Goal: Task Accomplishment & Management: Manage account settings

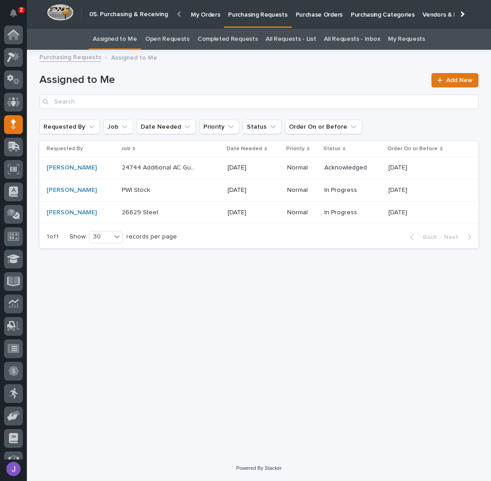
scroll to position [37, 0]
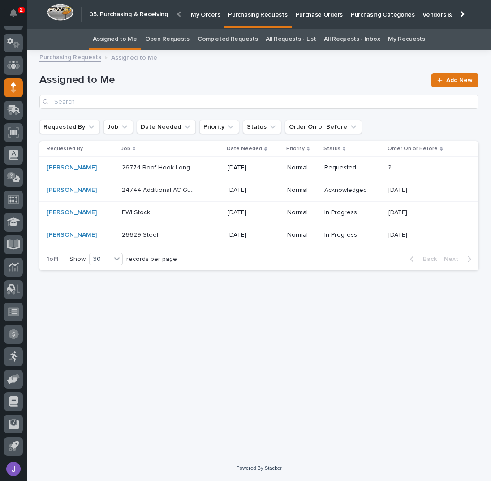
click at [303, 15] on p "Purchase Orders" at bounding box center [319, 9] width 47 height 19
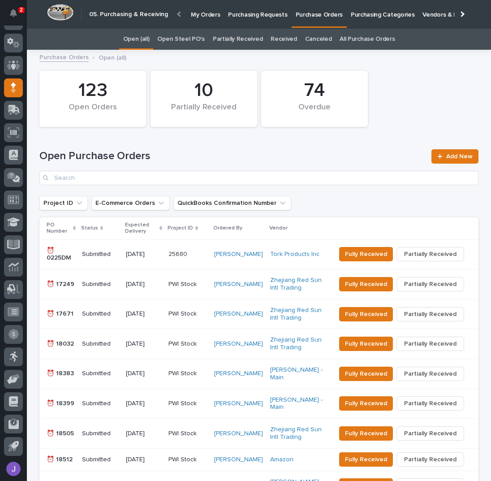
click at [182, 39] on link "Open Steel PO's" at bounding box center [180, 39] width 47 height 21
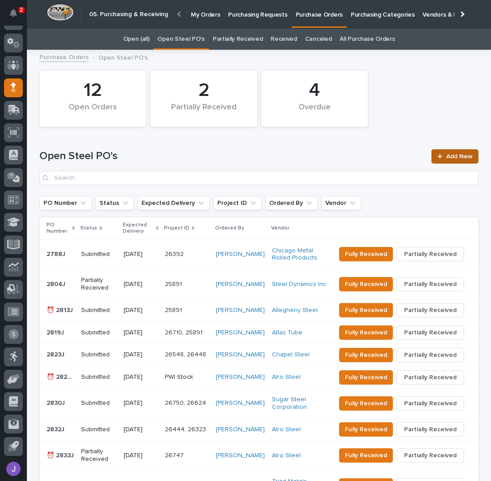
click at [453, 154] on span "Add New" at bounding box center [459, 156] width 26 height 6
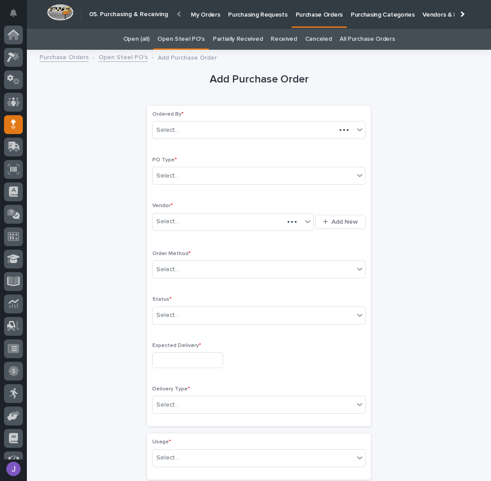
scroll to position [37, 0]
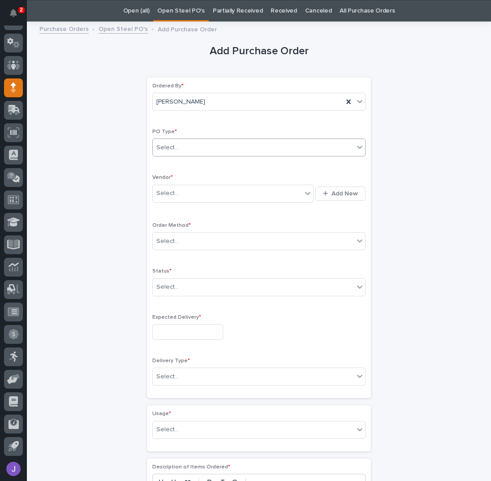
click at [196, 145] on div "Select..." at bounding box center [253, 147] width 201 height 15
click at [179, 193] on div "Select..." at bounding box center [227, 193] width 149 height 15
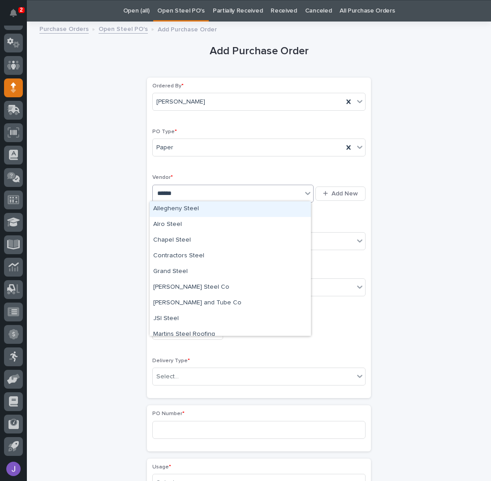
type input "*******"
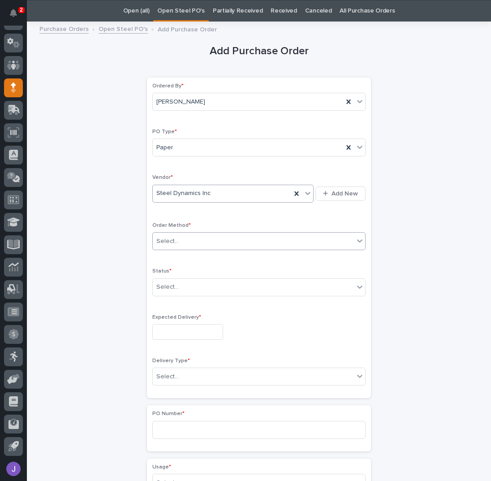
click at [170, 237] on div "Select..." at bounding box center [167, 241] width 22 height 9
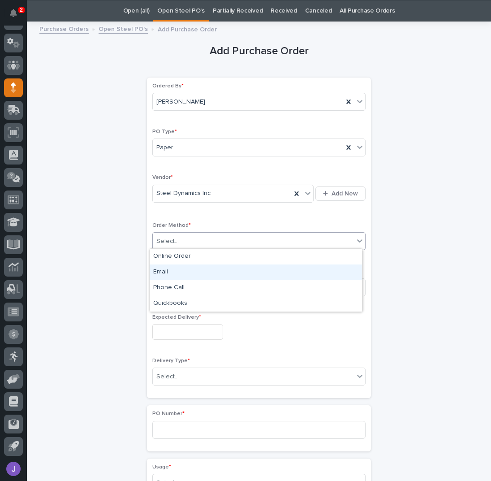
click at [168, 272] on div "Email" at bounding box center [256, 272] width 212 height 16
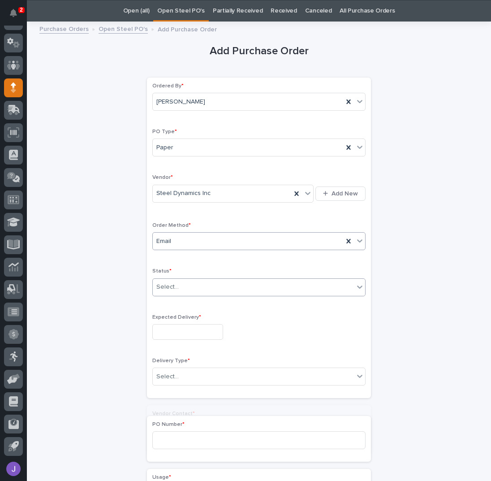
click at [172, 286] on div "Select..." at bounding box center [167, 286] width 22 height 9
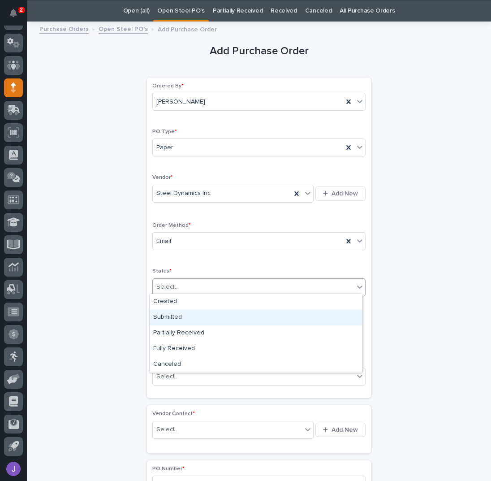
click at [177, 311] on div "Submitted" at bounding box center [256, 318] width 212 height 16
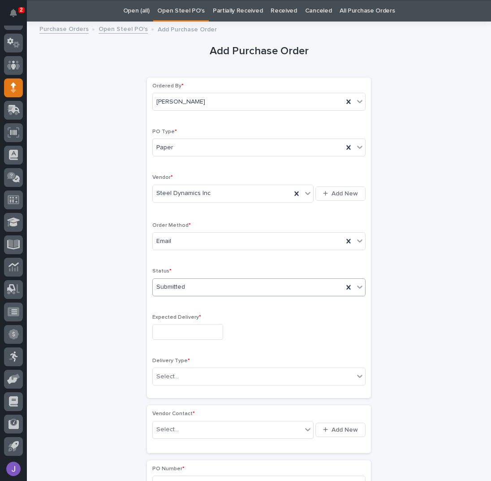
click at [175, 330] on input "text" at bounding box center [187, 332] width 71 height 16
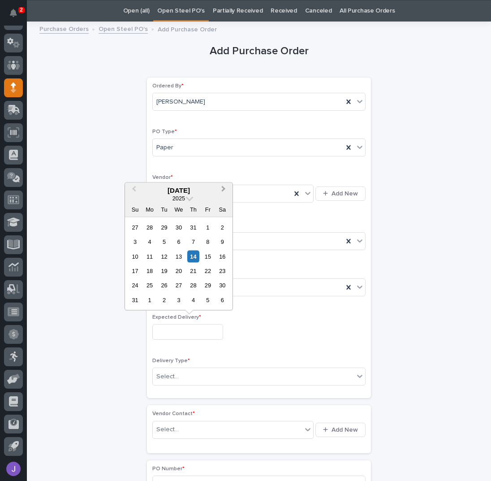
click at [224, 190] on span "Next Month" at bounding box center [224, 190] width 0 height 12
click at [163, 243] on div "9" at bounding box center [164, 242] width 12 height 12
type input "**********"
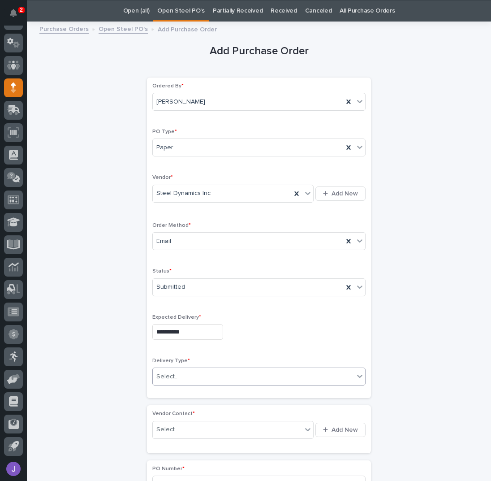
click at [194, 369] on div "Select..." at bounding box center [253, 376] width 201 height 15
click at [175, 405] on div "PWI Pickup" at bounding box center [256, 406] width 212 height 16
click at [180, 426] on input "text" at bounding box center [180, 430] width 1 height 8
type input "******"
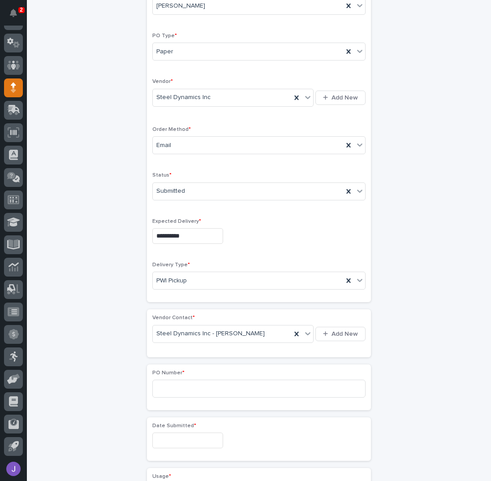
scroll to position [148, 0]
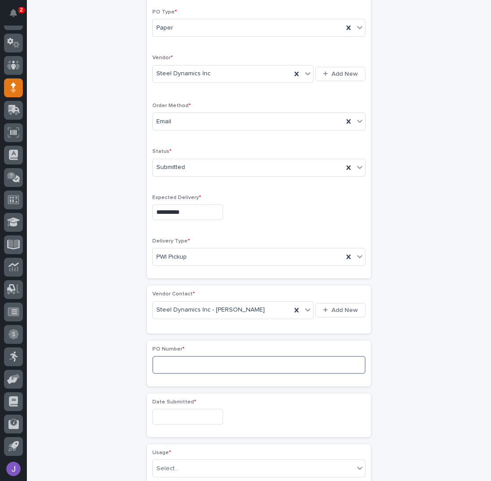
click at [169, 359] on input at bounding box center [258, 365] width 213 height 18
type input "2836J"
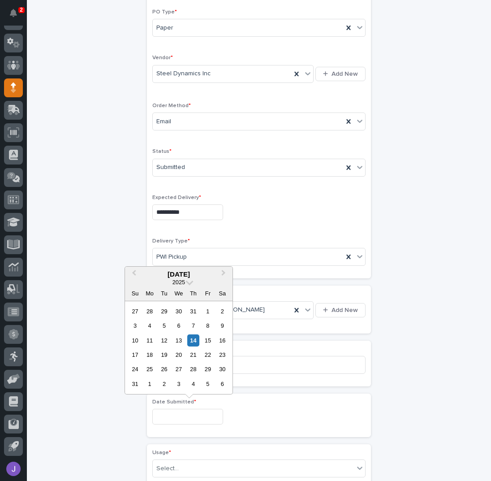
click at [186, 416] on input "text" at bounding box center [187, 417] width 71 height 16
click at [178, 340] on div "13" at bounding box center [179, 340] width 12 height 12
type input "**********"
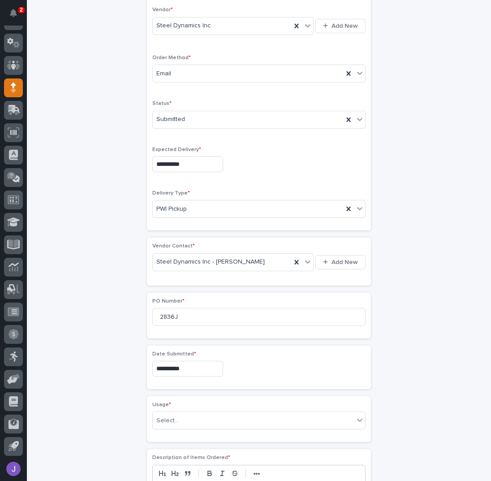
scroll to position [267, 0]
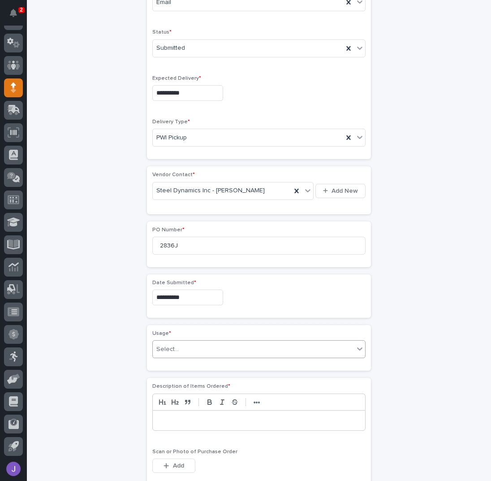
click at [173, 349] on div "Select..." at bounding box center [167, 349] width 22 height 9
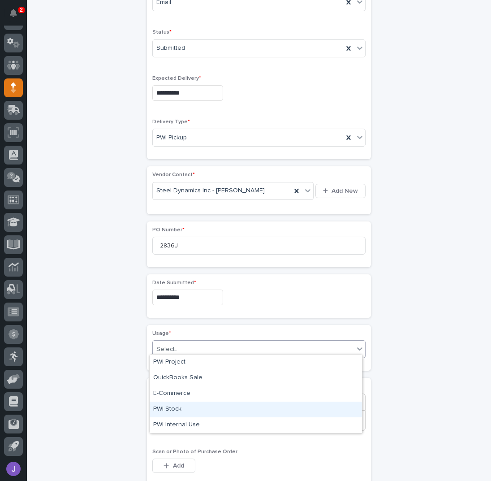
click at [164, 407] on div "PWI Stock" at bounding box center [256, 410] width 212 height 16
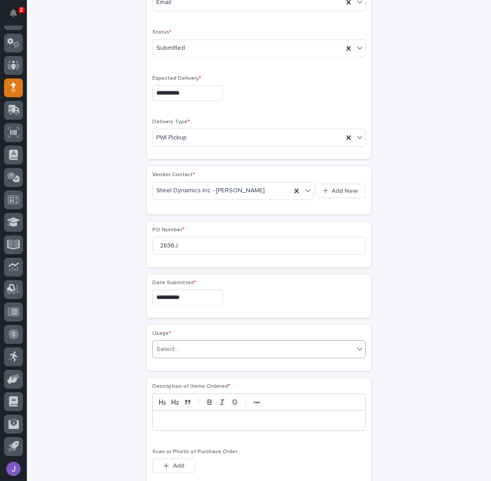
click at [97, 388] on div "**********" at bounding box center [258, 261] width 439 height 946
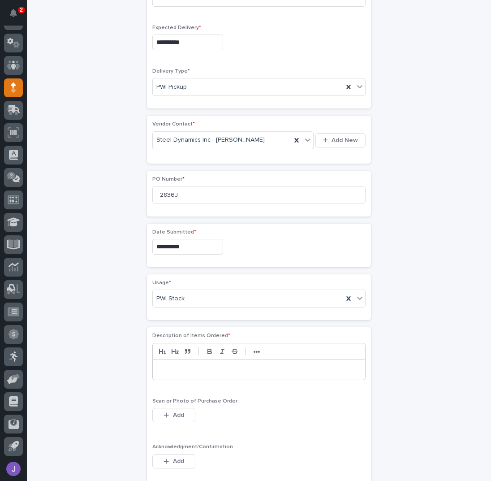
scroll to position [327, 0]
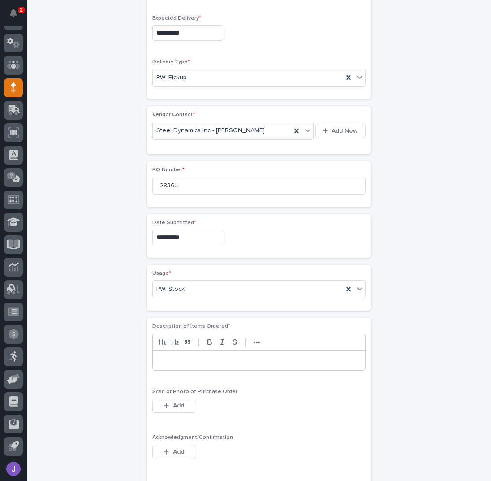
click at [160, 356] on p at bounding box center [259, 360] width 199 height 9
click at [173, 449] on span "Add" at bounding box center [178, 452] width 11 height 6
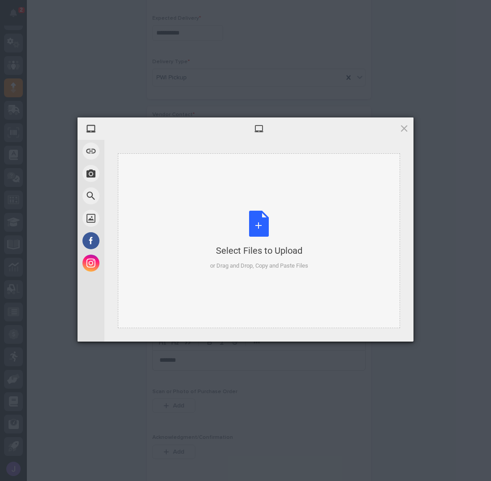
click at [267, 223] on div "Select Files to Upload or Drag and Drop, Copy and Paste Files" at bounding box center [259, 241] width 98 height 60
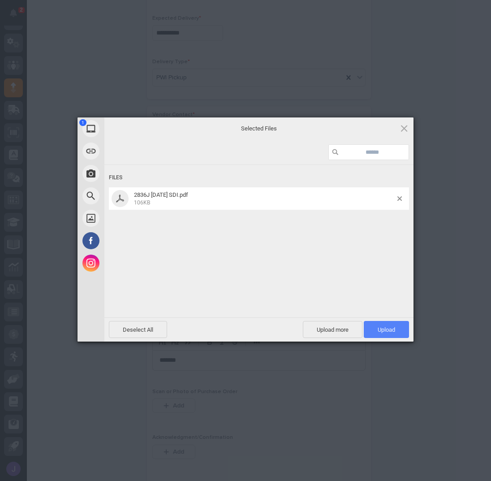
click at [382, 326] on span "Upload 1" at bounding box center [386, 329] width 17 height 7
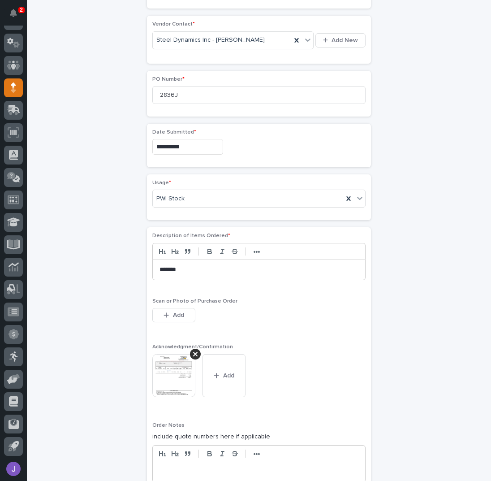
scroll to position [582, 0]
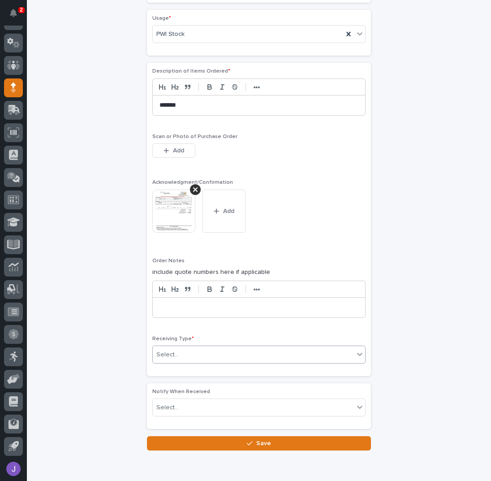
click at [194, 350] on div "Select..." at bounding box center [253, 354] width 201 height 15
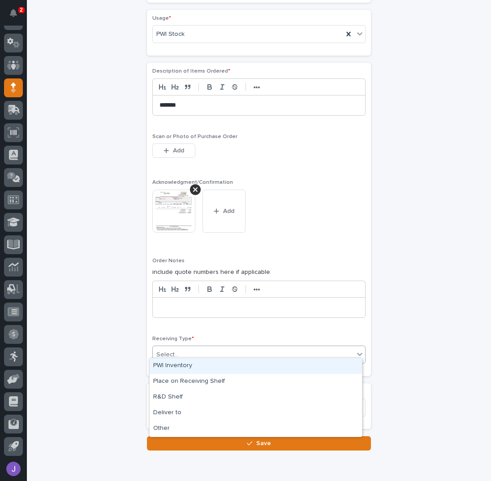
click at [173, 364] on div "PWI Inventory" at bounding box center [256, 366] width 212 height 16
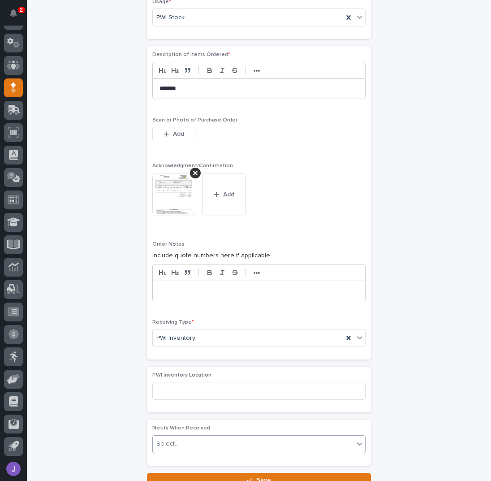
scroll to position [648, 0]
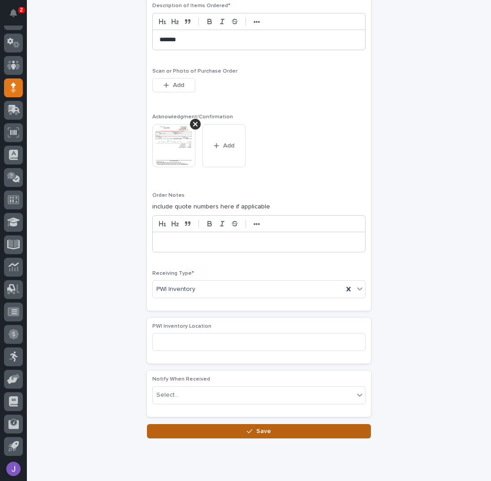
click at [197, 424] on button "Save" at bounding box center [259, 431] width 224 height 14
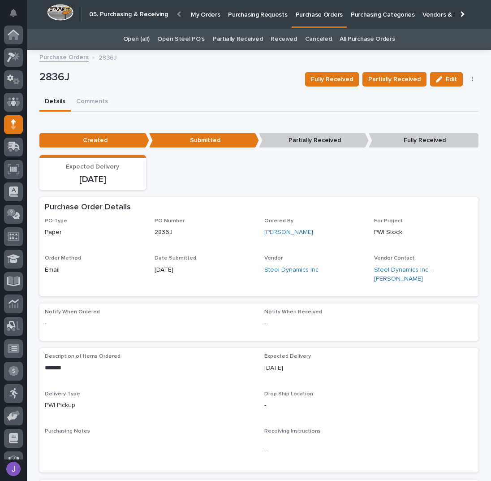
scroll to position [37, 0]
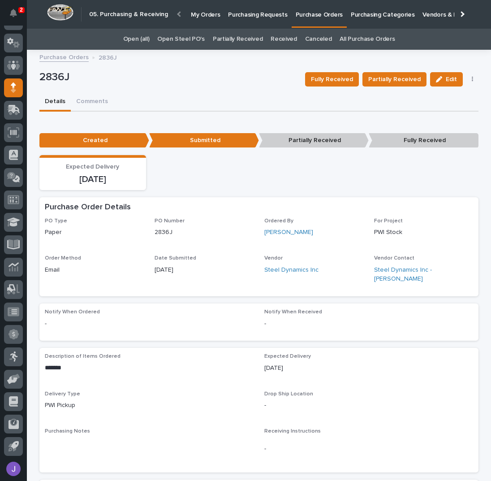
click at [201, 94] on div "Details Comments" at bounding box center [258, 102] width 439 height 19
click at [268, 15] on p "Purchasing Requests" at bounding box center [257, 9] width 59 height 19
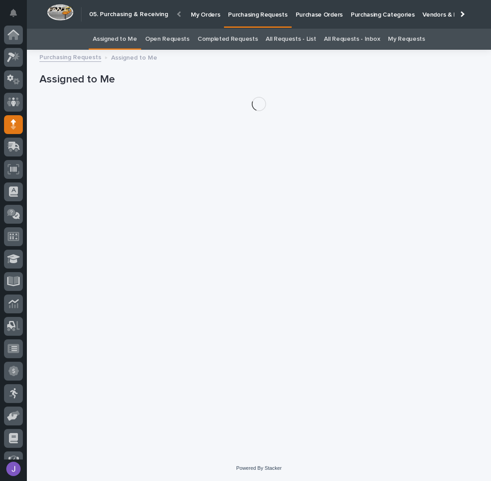
scroll to position [37, 0]
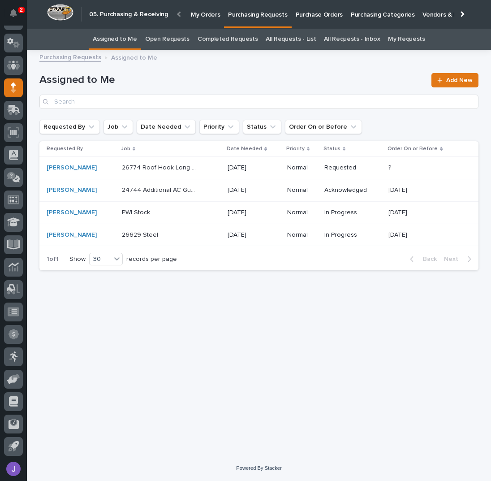
click at [186, 217] on div "PWI Stock PWI Stock" at bounding box center [171, 212] width 99 height 15
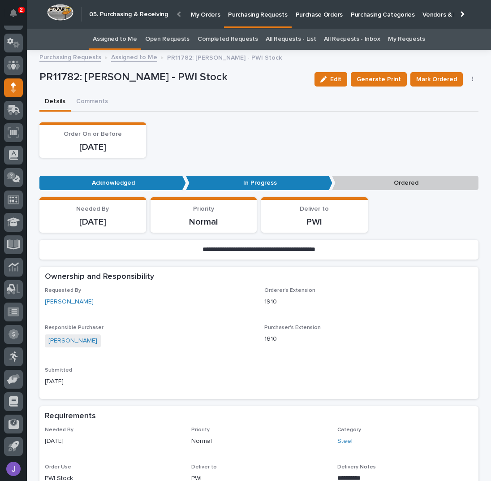
click at [468, 81] on button "button" at bounding box center [473, 79] width 13 height 6
click at [457, 111] on span "Edit Linked PO's" at bounding box center [444, 111] width 46 height 9
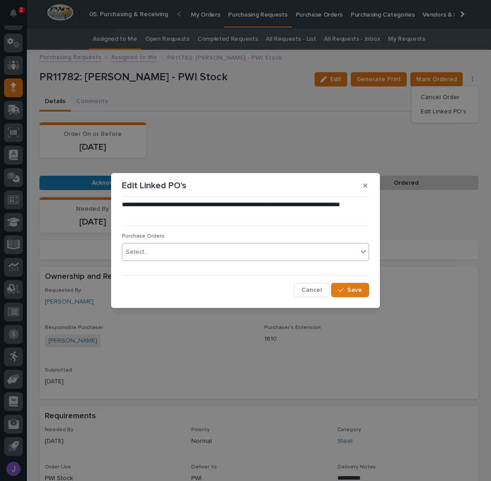
click at [231, 248] on div "Select..." at bounding box center [239, 252] width 235 height 15
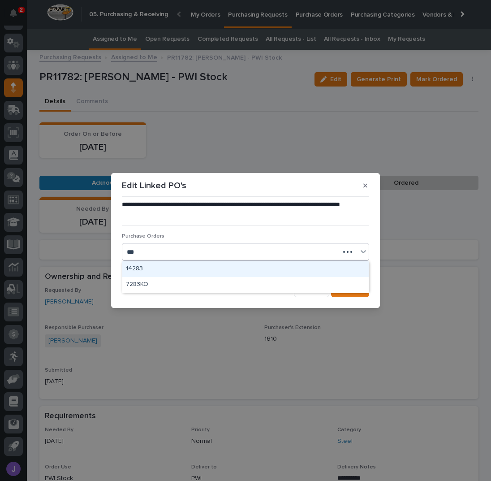
type input "****"
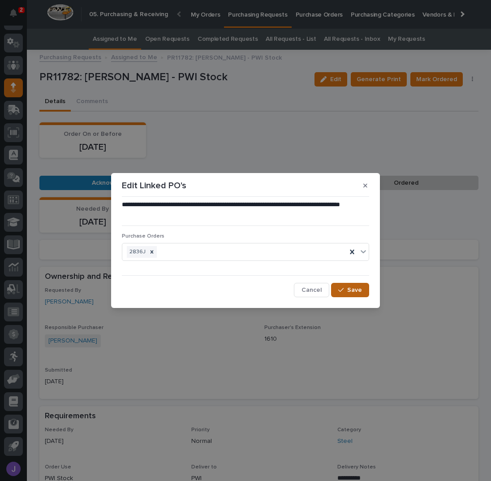
click at [339, 290] on icon "button" at bounding box center [340, 290] width 5 height 4
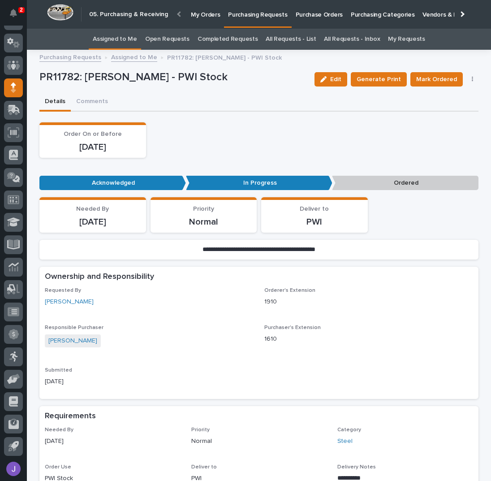
click at [269, 97] on div "Details Comments" at bounding box center [258, 102] width 439 height 19
click at [417, 79] on span "Mark Ordered" at bounding box center [436, 79] width 41 height 9
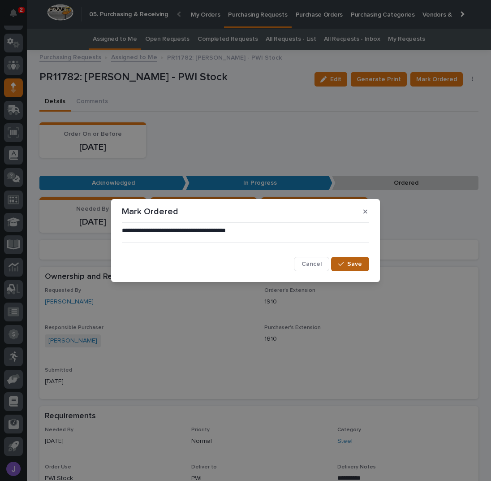
click at [348, 268] on button "Save" at bounding box center [350, 264] width 38 height 14
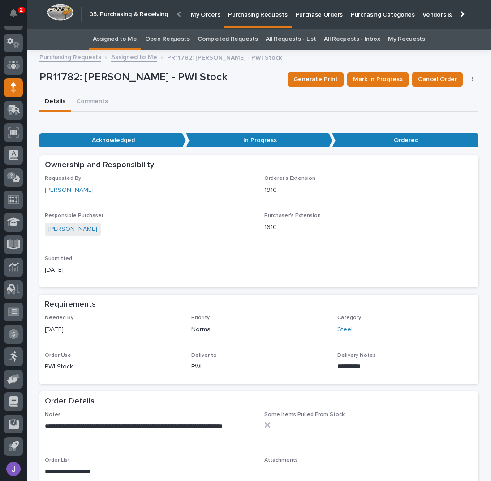
click at [109, 41] on link "Assigned to Me" at bounding box center [115, 39] width 44 height 21
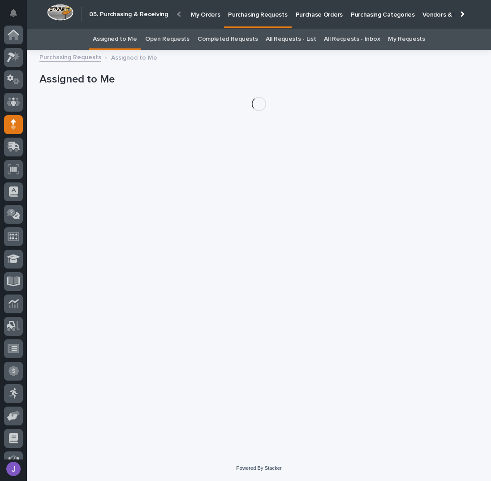
scroll to position [37, 0]
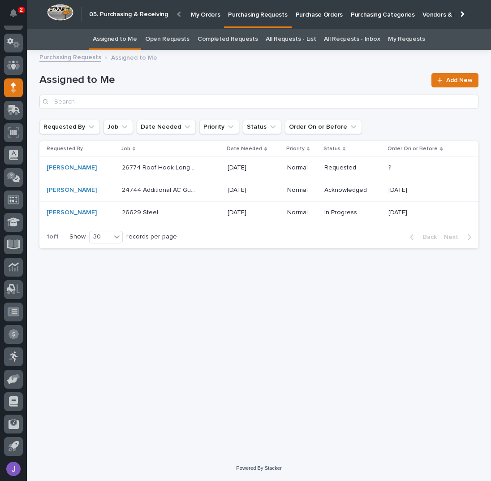
click at [199, 170] on div "26774 Roof Hook Long Double - Steel 26774 Roof Hook Long Double - Steel" at bounding box center [171, 167] width 99 height 15
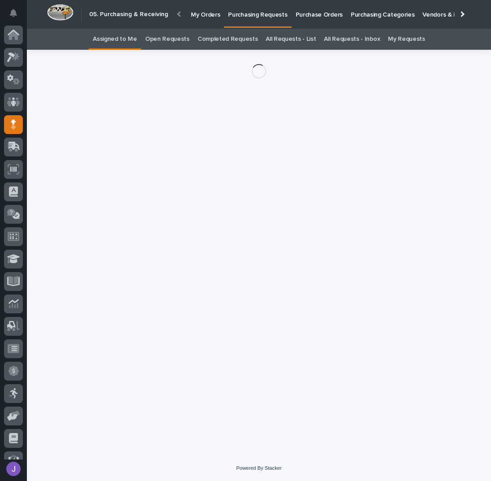
scroll to position [37, 0]
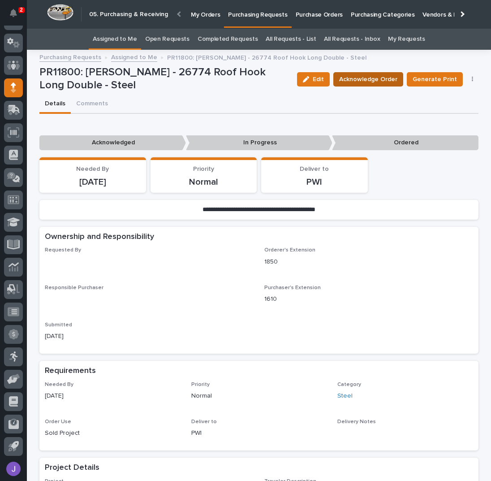
click at [362, 74] on button "Acknowledge Order" at bounding box center [368, 79] width 70 height 14
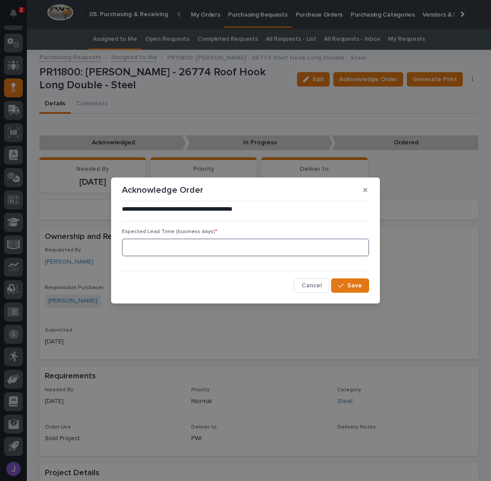
click at [184, 246] on input at bounding box center [245, 247] width 247 height 18
type input "0"
click at [365, 289] on button "Save" at bounding box center [350, 285] width 38 height 14
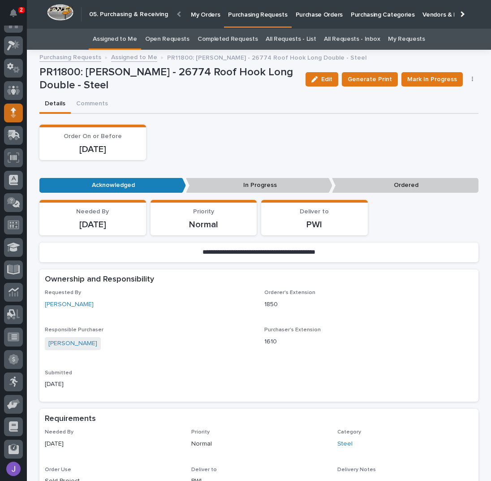
scroll to position [0, 0]
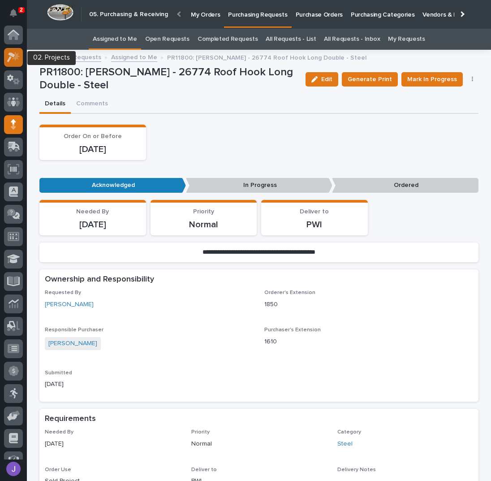
click at [11, 55] on icon at bounding box center [11, 57] width 8 height 10
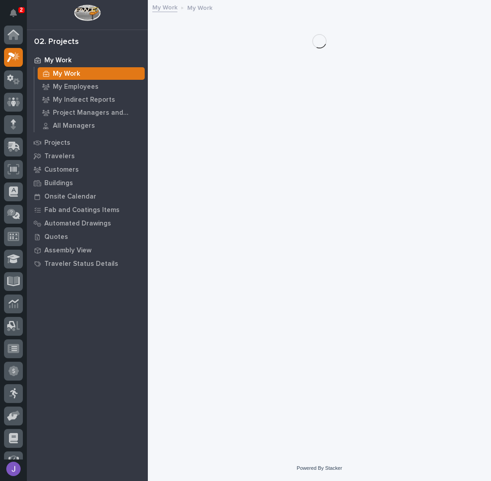
scroll to position [22, 0]
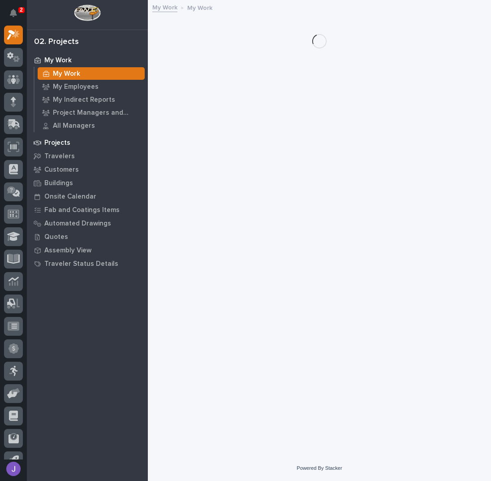
click at [68, 139] on p "Projects" at bounding box center [57, 143] width 26 height 8
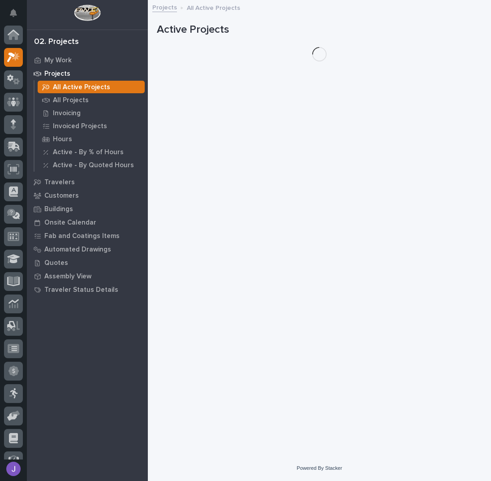
scroll to position [22, 0]
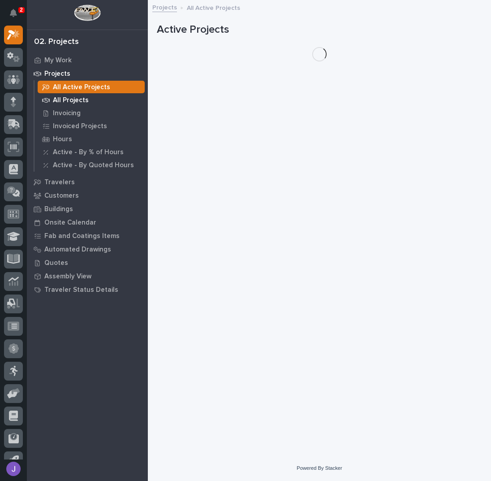
click at [69, 100] on p "All Projects" at bounding box center [71, 100] width 36 height 8
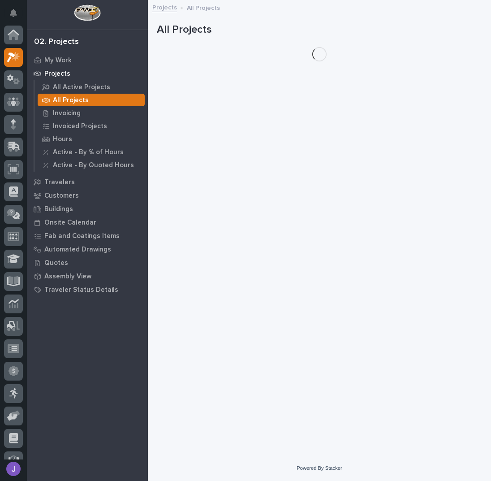
scroll to position [22, 0]
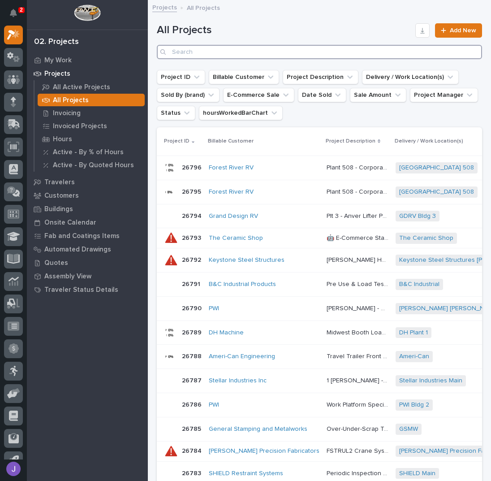
click at [200, 54] on input "Search" at bounding box center [319, 52] width 325 height 14
type input "26562"
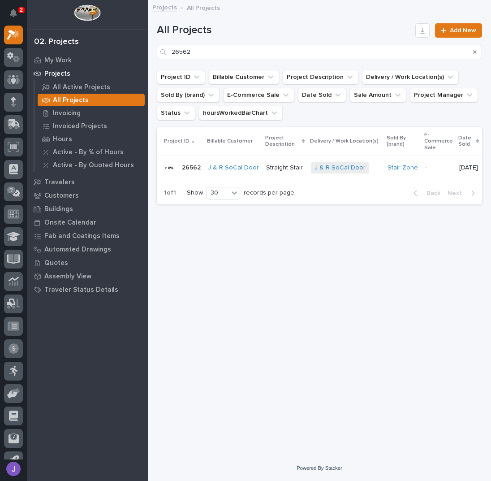
click at [275, 167] on p "Straight Stair" at bounding box center [285, 166] width 39 height 9
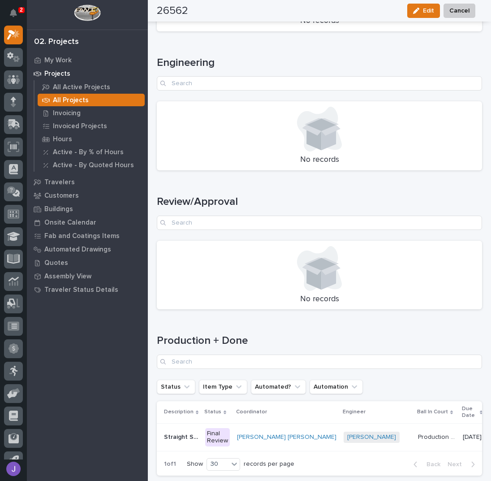
scroll to position [1114, 0]
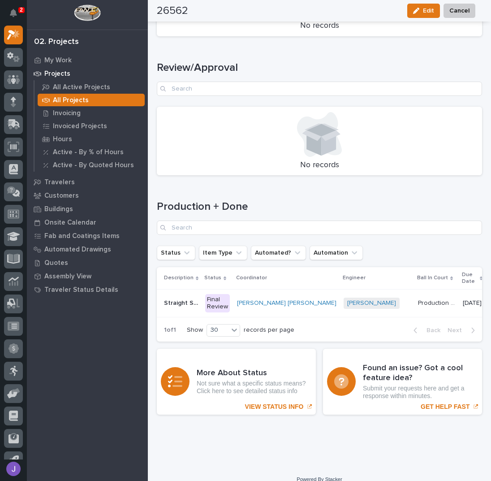
click at [220, 294] on div "Final Review" at bounding box center [217, 303] width 25 height 19
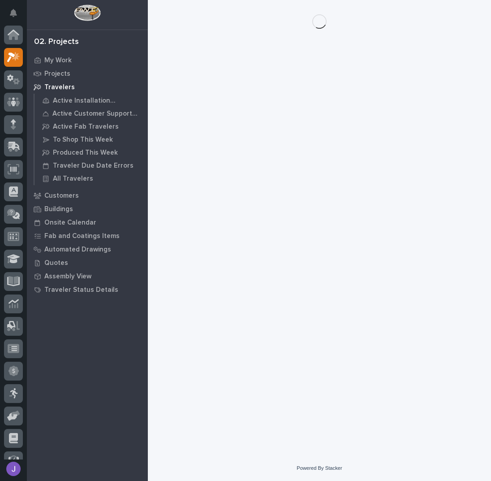
scroll to position [22, 0]
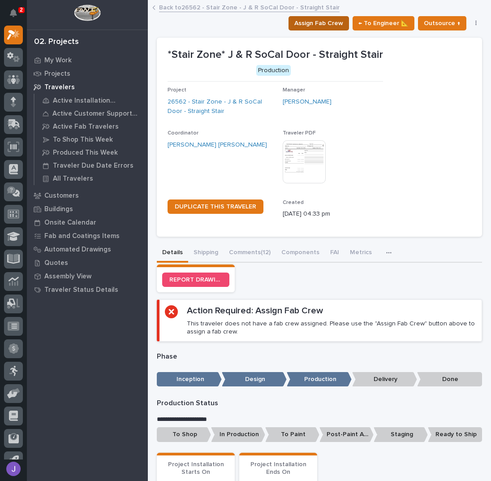
click at [326, 25] on span "Assign Fab Crew" at bounding box center [318, 23] width 49 height 11
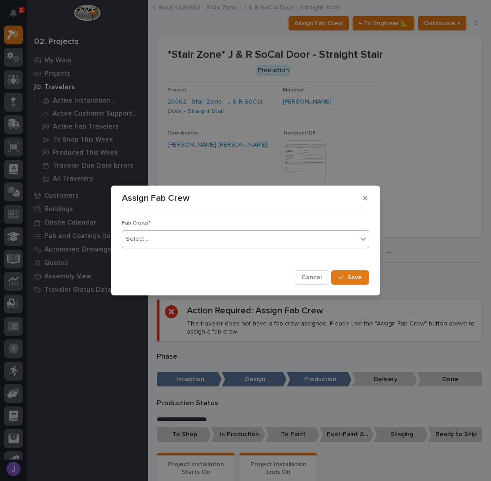
click at [217, 242] on div "Select..." at bounding box center [239, 239] width 235 height 15
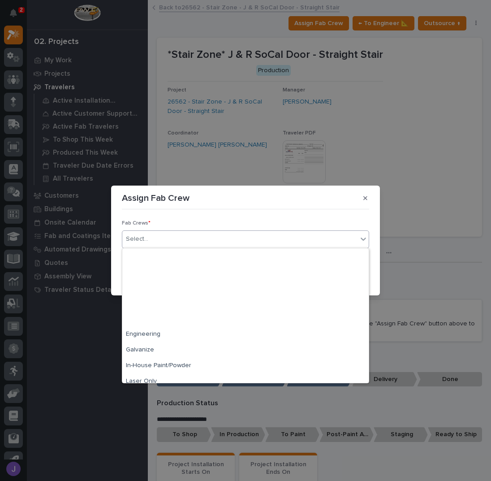
scroll to position [211, 0]
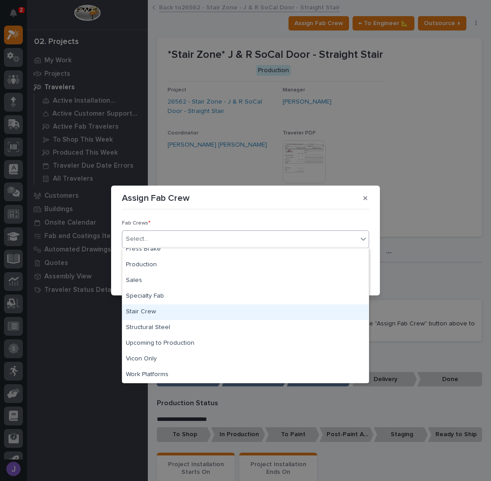
click at [154, 310] on div "Stair Crew" at bounding box center [245, 312] width 247 height 16
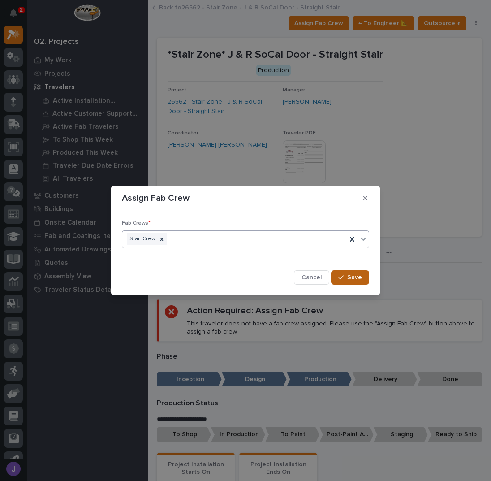
click at [342, 276] on icon "button" at bounding box center [340, 277] width 5 height 6
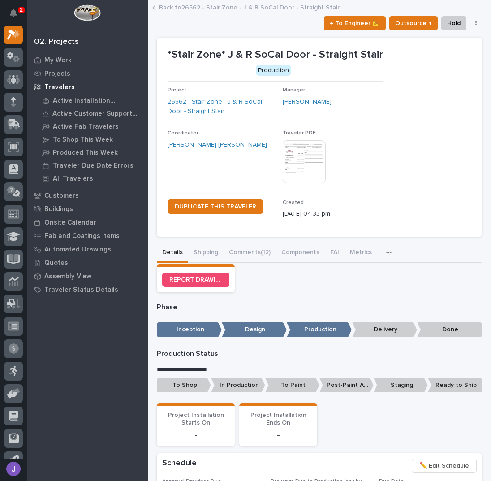
click at [191, 383] on p "To Shop" at bounding box center [184, 385] width 54 height 15
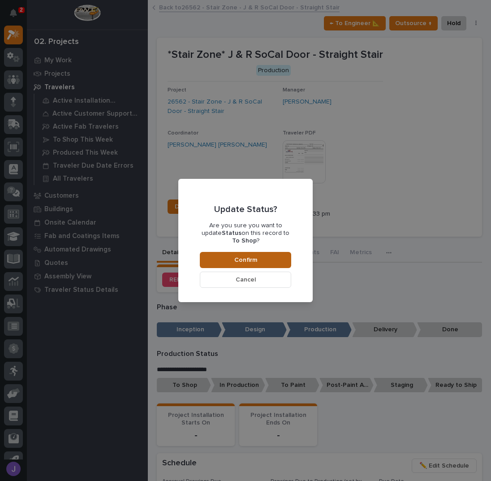
click at [247, 258] on span "Confirm" at bounding box center [245, 260] width 23 height 8
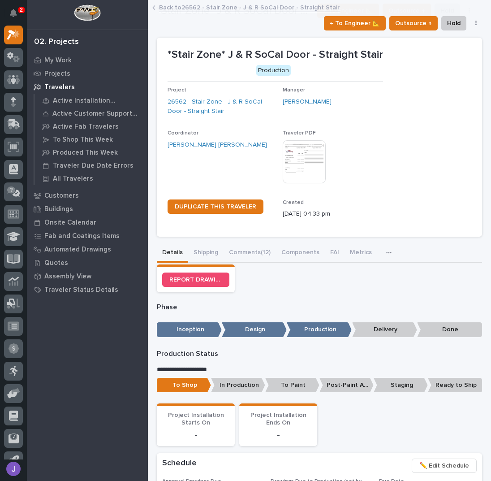
scroll to position [264, 0]
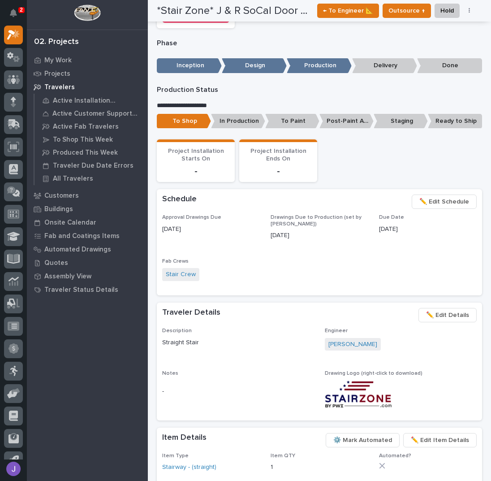
click at [435, 199] on span "✏️ Edit Schedule" at bounding box center [445, 201] width 50 height 11
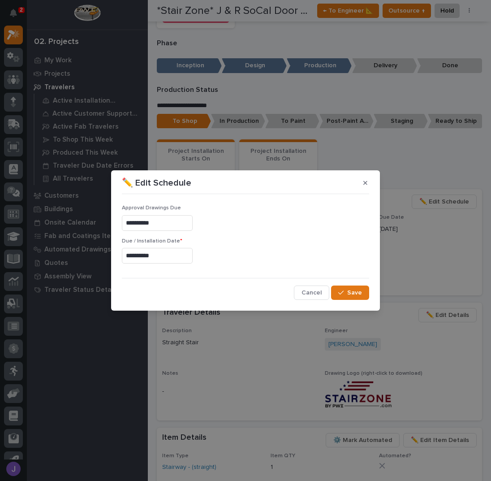
click at [164, 255] on input "**********" at bounding box center [157, 256] width 71 height 16
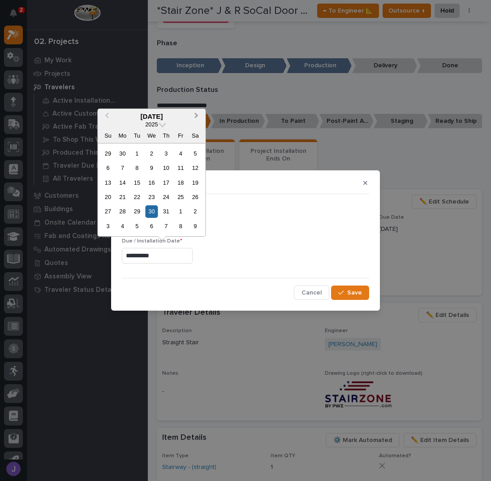
click at [200, 118] on button "Next Month" at bounding box center [197, 117] width 14 height 14
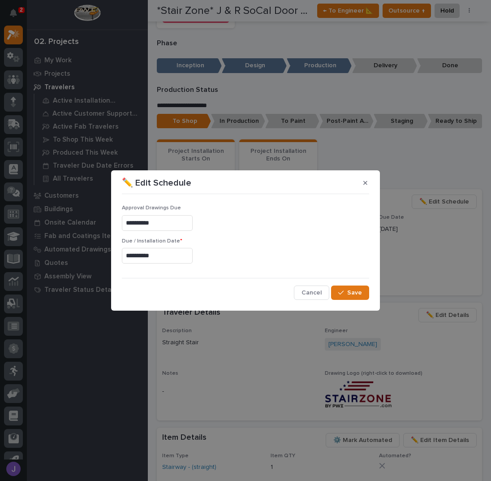
click at [253, 185] on div "✏️ Edit Schedule" at bounding box center [245, 183] width 247 height 14
click at [365, 185] on icon "button" at bounding box center [366, 183] width 4 height 6
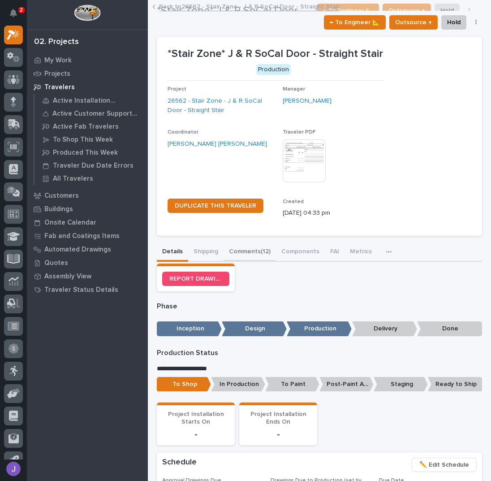
scroll to position [0, 0]
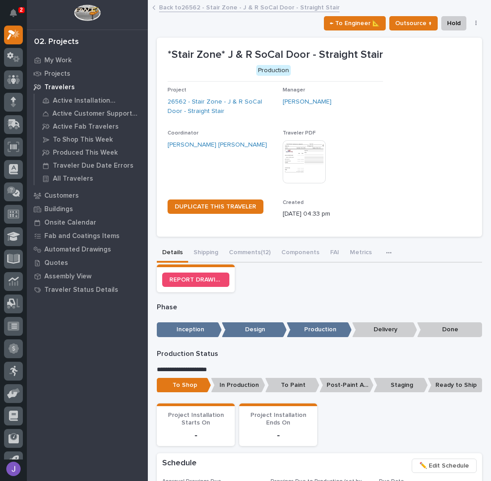
click at [184, 8] on link "Back to 26562 - Stair Zone - J & R SoCal Door - Straight Stair" at bounding box center [249, 7] width 181 height 10
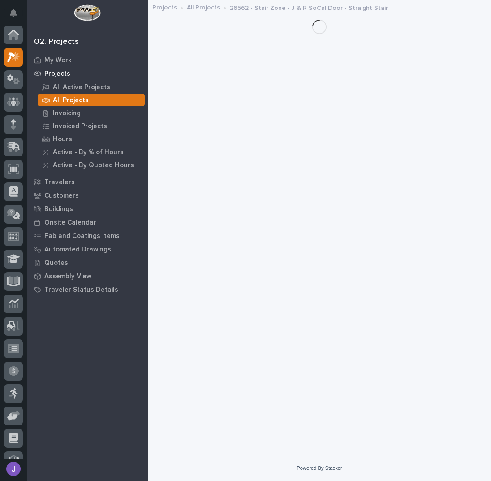
scroll to position [22, 0]
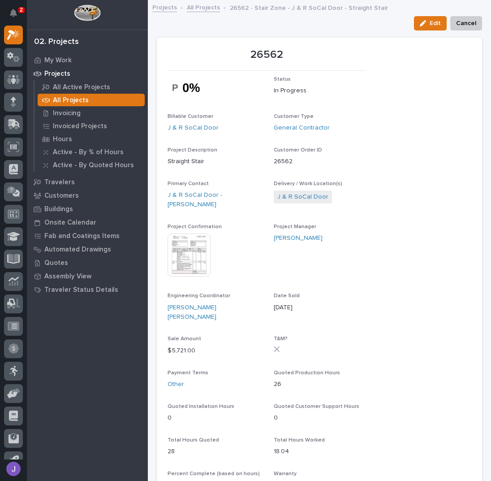
click at [208, 9] on link "All Projects" at bounding box center [203, 7] width 33 height 10
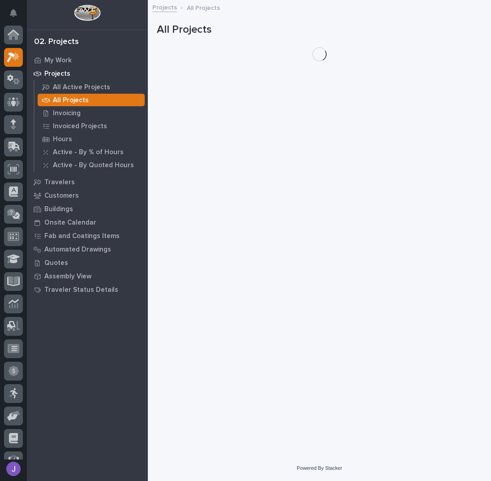
scroll to position [22, 0]
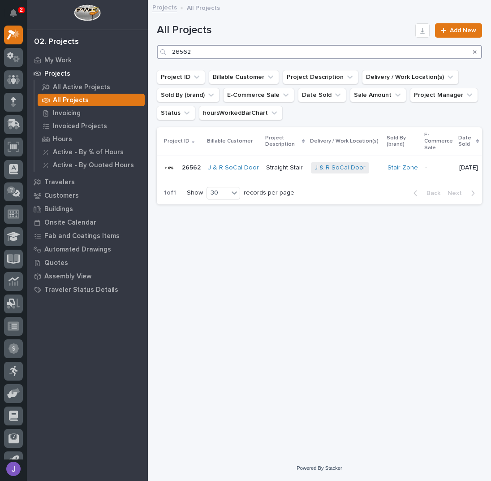
click at [210, 52] on input "26562" at bounding box center [319, 52] width 325 height 14
type input "2"
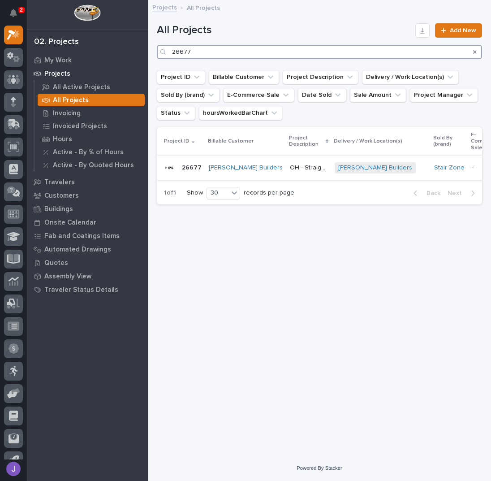
type input "26677"
click at [290, 167] on p "OH - Straight Stair" at bounding box center [309, 166] width 39 height 9
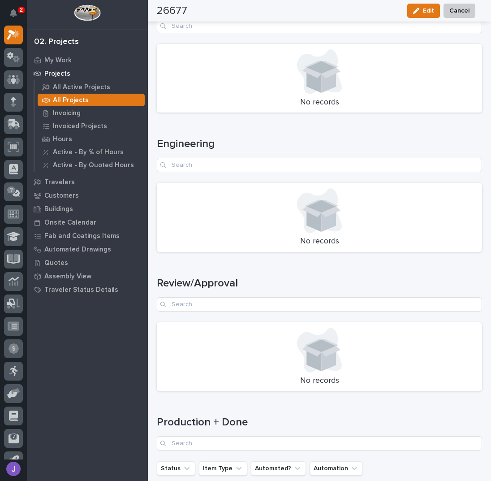
scroll to position [1104, 0]
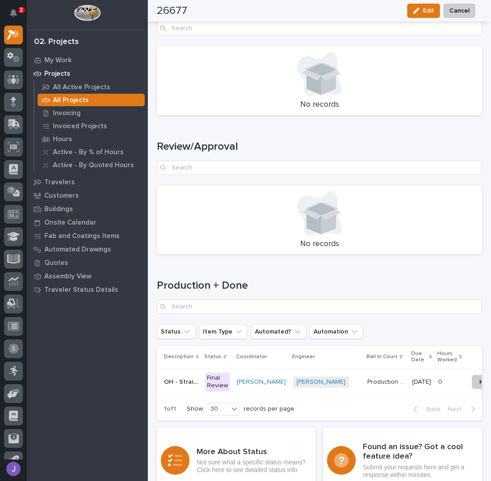
click at [212, 377] on div "Final Review" at bounding box center [217, 381] width 25 height 19
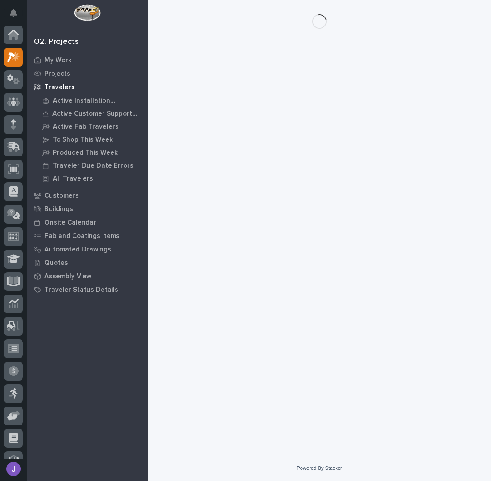
scroll to position [22, 0]
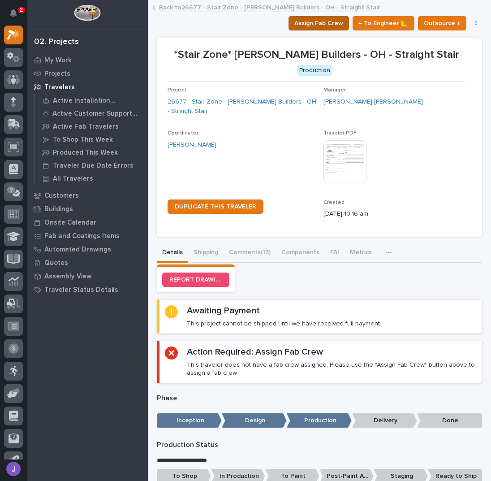
click at [305, 23] on span "Assign Fab Crew" at bounding box center [318, 23] width 49 height 11
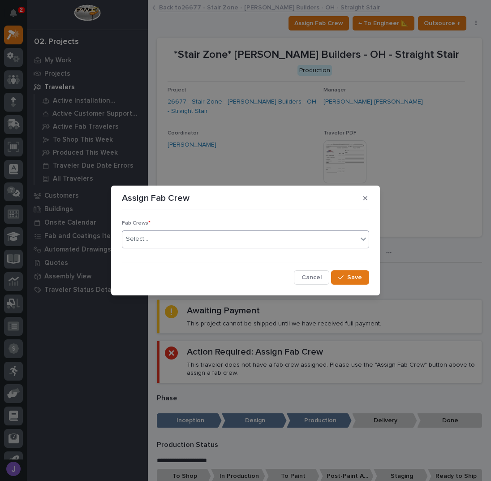
click at [165, 242] on div "Select..." at bounding box center [239, 239] width 235 height 15
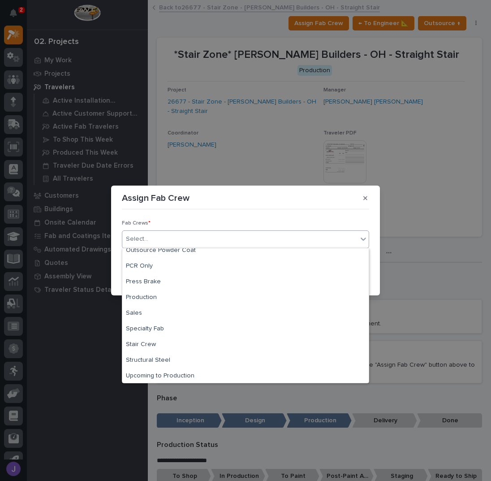
scroll to position [211, 0]
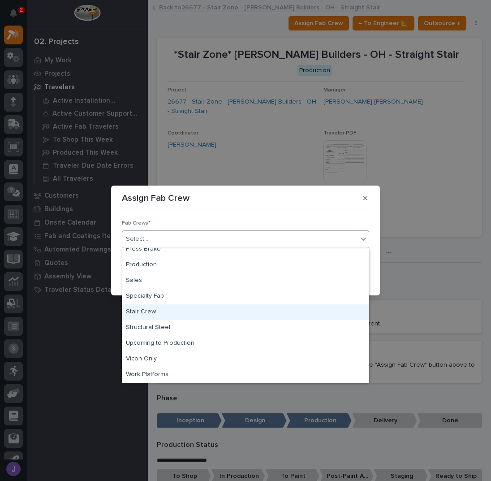
click at [154, 308] on div "Stair Crew" at bounding box center [245, 312] width 247 height 16
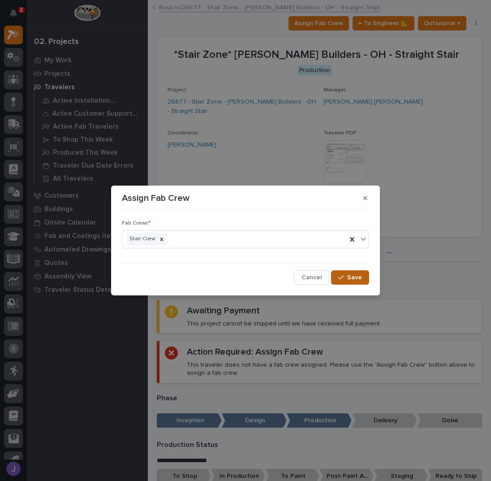
click at [355, 273] on span "Save" at bounding box center [354, 277] width 15 height 8
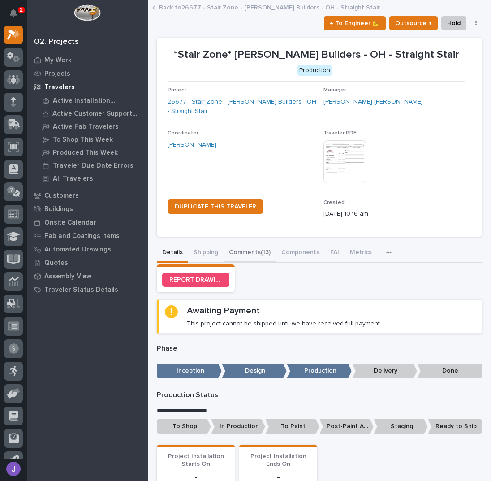
click at [243, 254] on button "Comments (13)" at bounding box center [250, 253] width 52 height 19
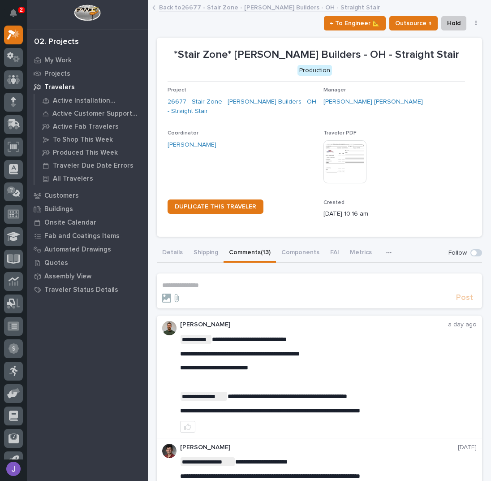
click at [208, 289] on form "**********" at bounding box center [319, 292] width 315 height 22
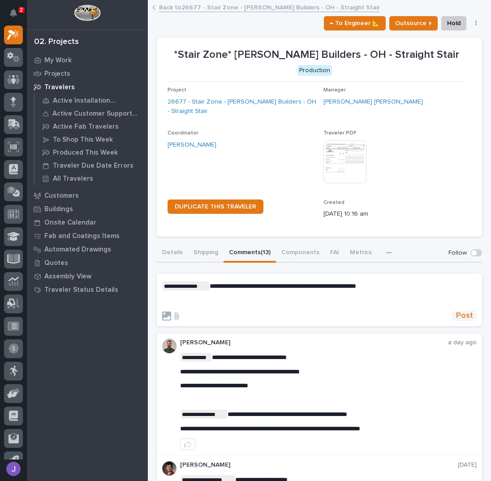
click at [466, 312] on span "Post" at bounding box center [464, 316] width 17 height 10
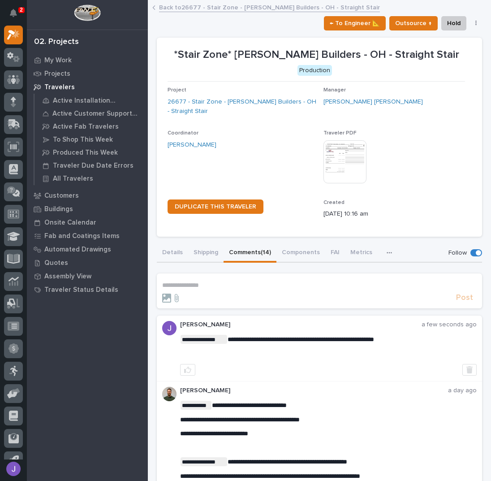
click at [173, 6] on link "Back to 26677 - Stair Zone - [PERSON_NAME] Builders - OH - Straight Stair" at bounding box center [269, 7] width 221 height 10
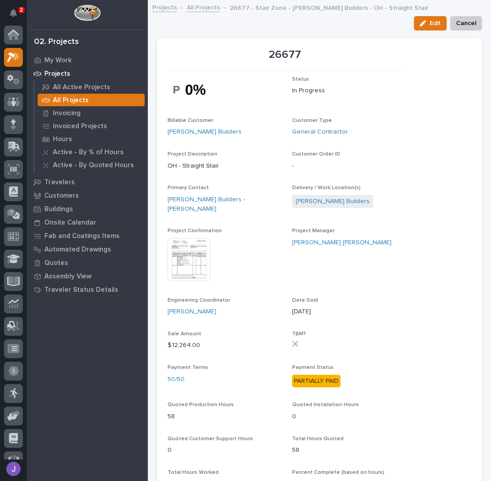
scroll to position [22, 0]
click at [212, 6] on link "All Projects" at bounding box center [203, 7] width 33 height 10
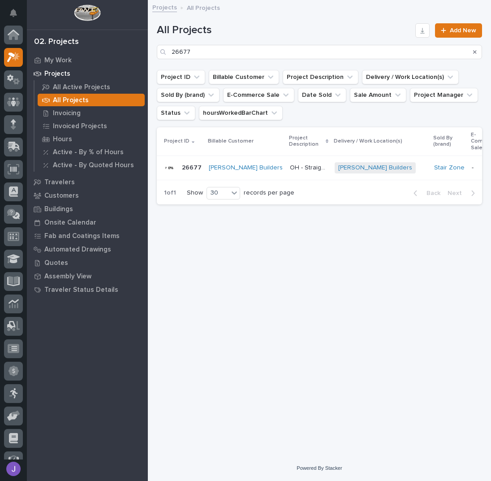
scroll to position [22, 0]
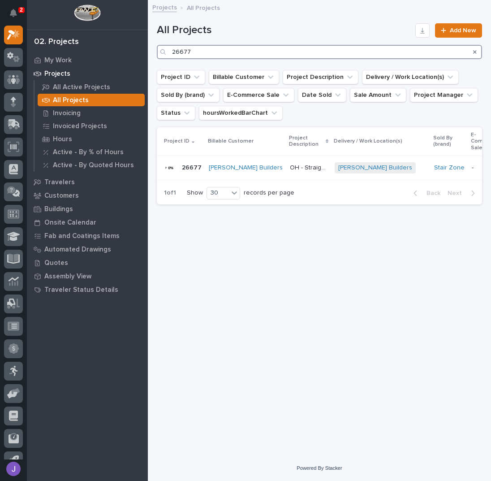
click at [207, 49] on input "26677" at bounding box center [319, 52] width 325 height 14
type input "26703"
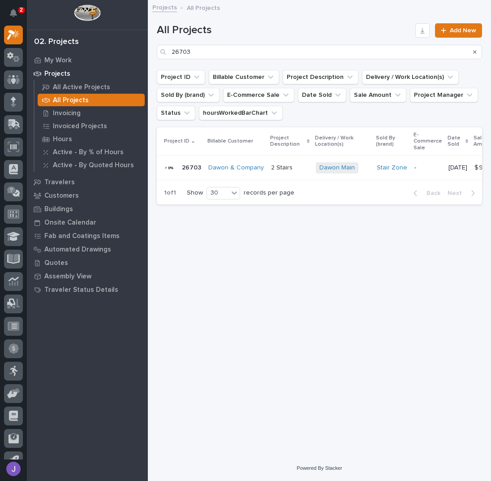
click at [292, 168] on p at bounding box center [290, 168] width 38 height 8
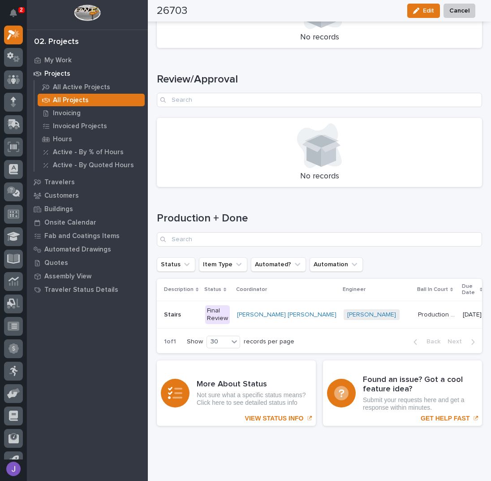
scroll to position [1114, 0]
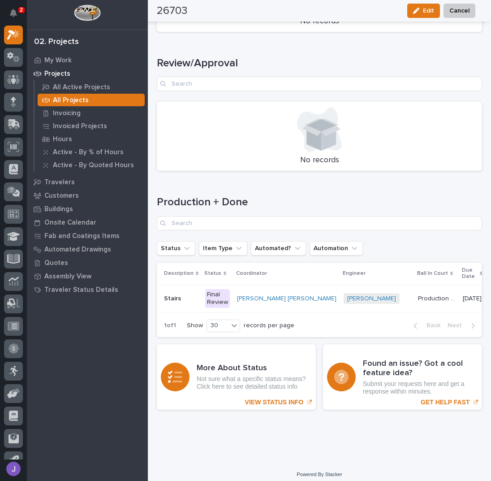
click at [214, 289] on div "Final Review" at bounding box center [217, 298] width 25 height 19
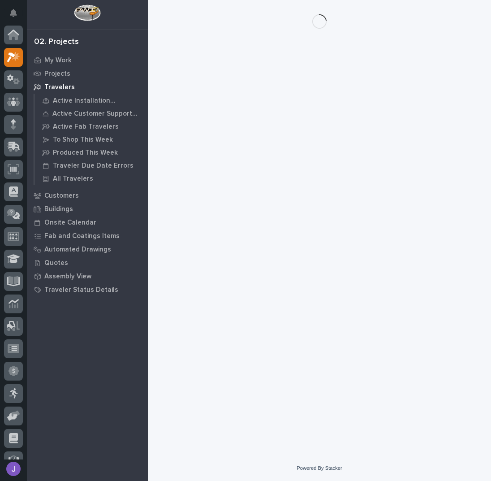
scroll to position [22, 0]
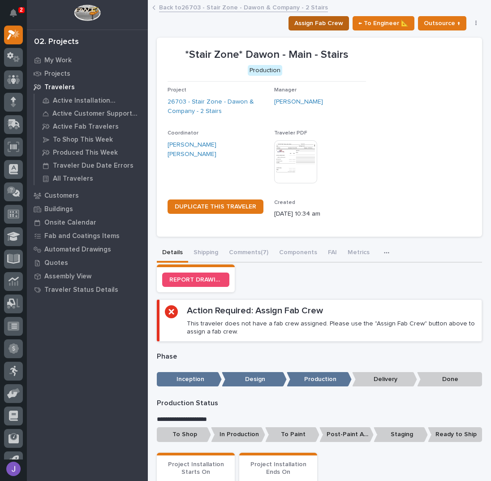
click at [325, 22] on span "Assign Fab Crew" at bounding box center [318, 23] width 49 height 11
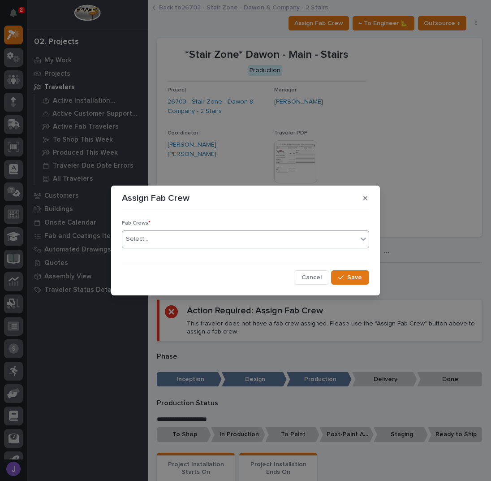
click at [221, 235] on div "Select..." at bounding box center [239, 239] width 235 height 15
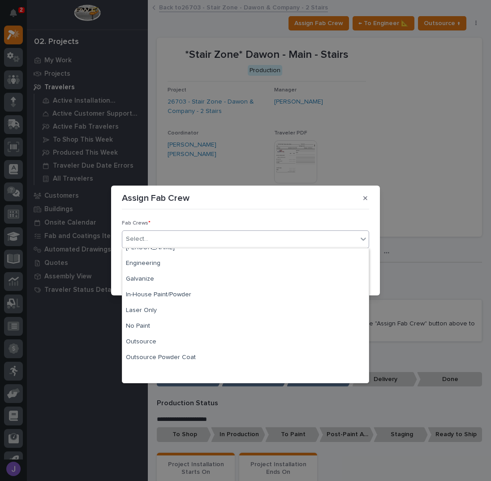
scroll to position [211, 0]
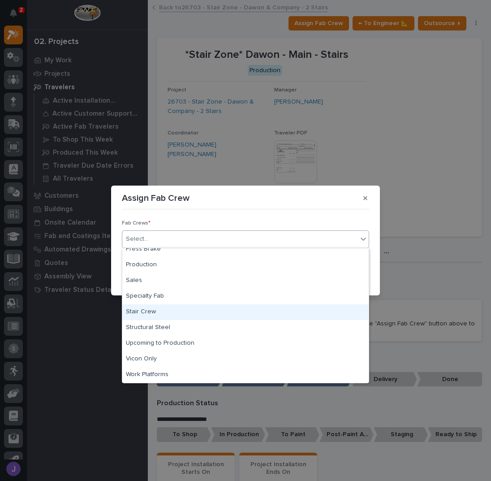
click at [143, 311] on div "Stair Crew" at bounding box center [245, 312] width 247 height 16
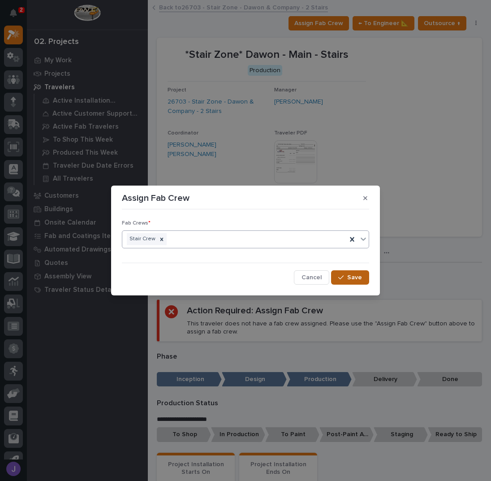
click at [350, 273] on span "Save" at bounding box center [354, 277] width 15 height 8
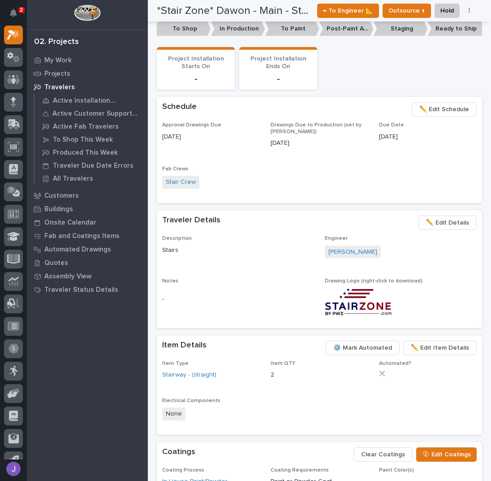
scroll to position [320, 0]
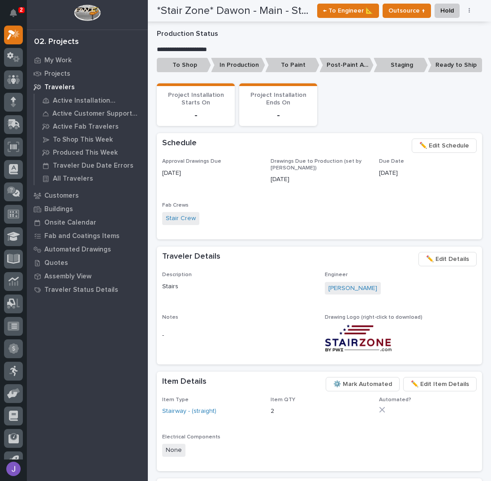
click at [205, 65] on p "To Shop" at bounding box center [184, 65] width 54 height 15
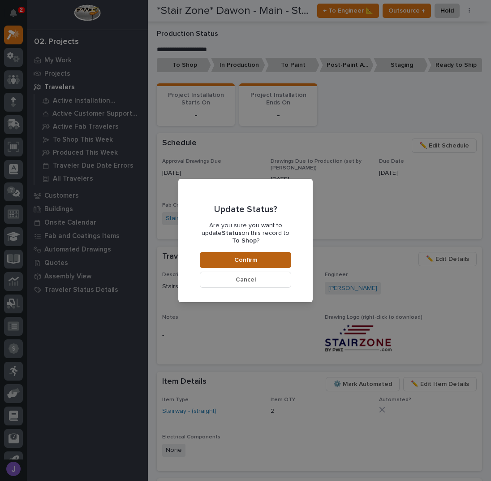
click at [246, 256] on span "Confirm" at bounding box center [245, 260] width 23 height 8
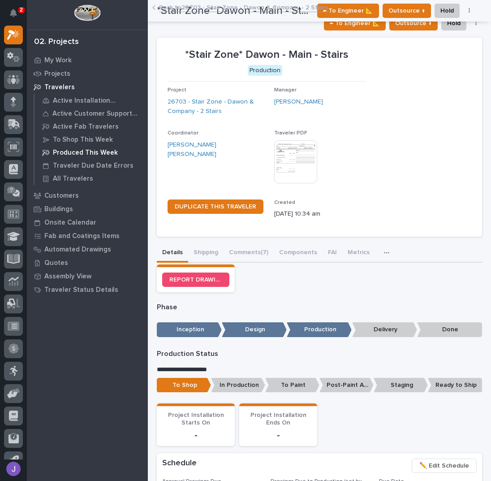
scroll to position [0, 0]
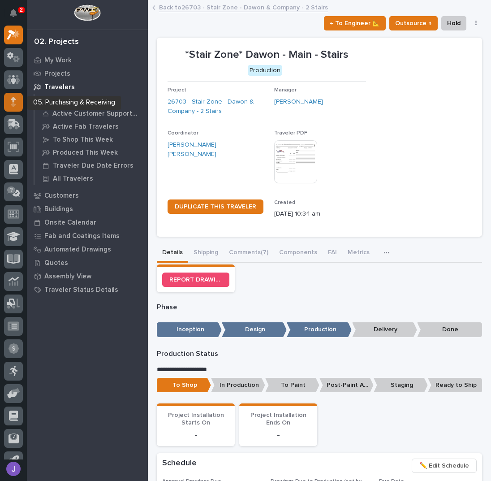
click at [14, 104] on icon at bounding box center [13, 104] width 5 height 5
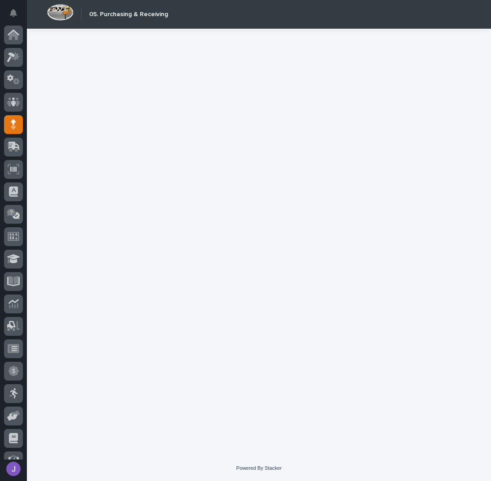
scroll to position [37, 0]
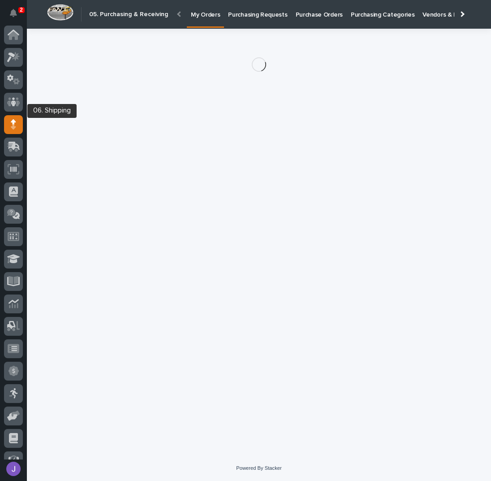
scroll to position [37, 0]
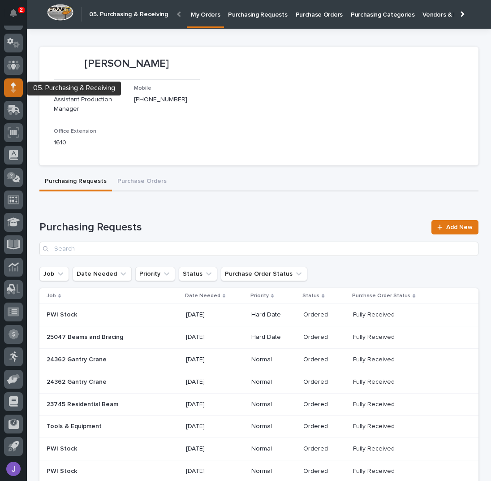
click at [16, 91] on icon at bounding box center [13, 87] width 5 height 10
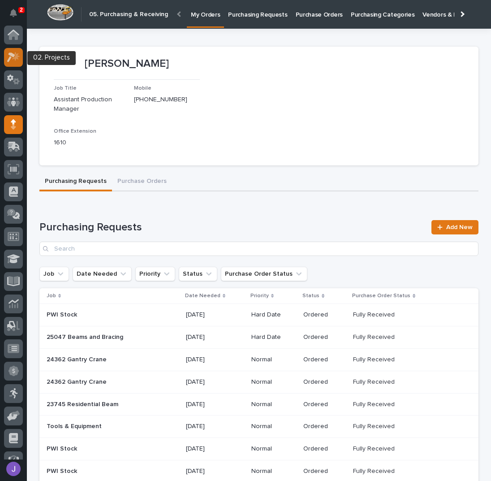
click at [15, 61] on icon at bounding box center [13, 57] width 13 height 10
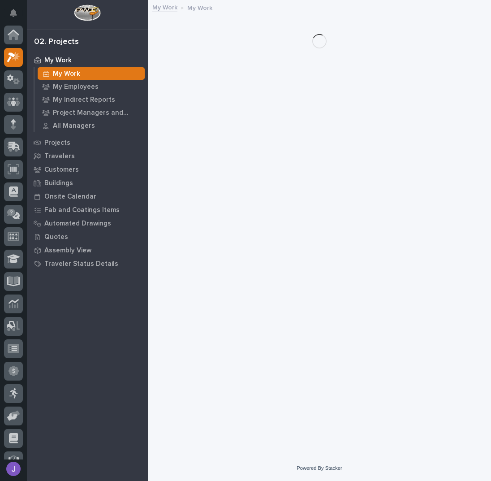
scroll to position [22, 0]
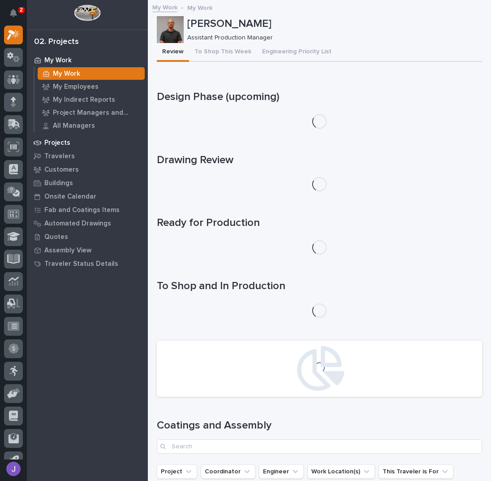
click at [60, 143] on p "Projects" at bounding box center [57, 143] width 26 height 8
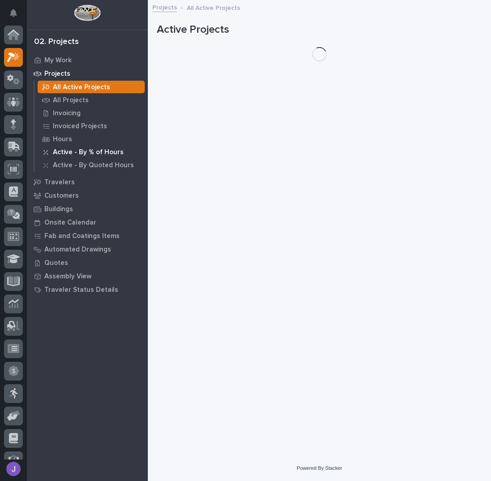
scroll to position [22, 0]
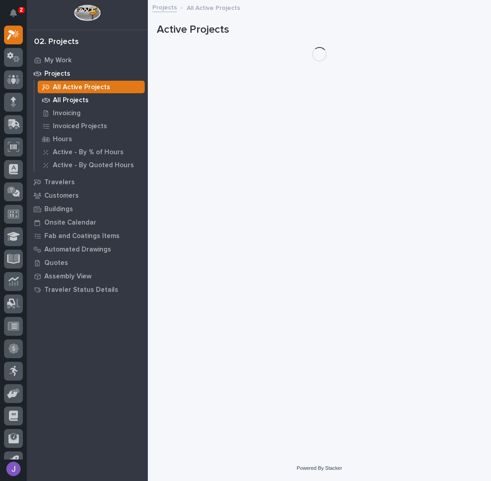
click at [75, 98] on p "All Projects" at bounding box center [71, 100] width 36 height 8
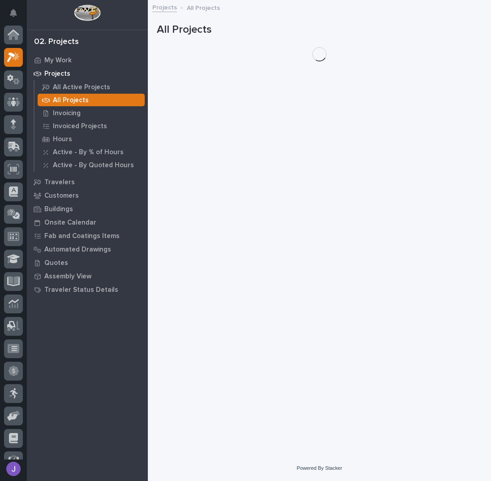
scroll to position [22, 0]
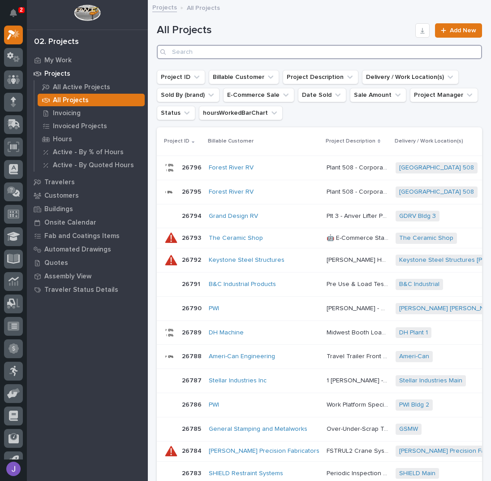
click at [201, 48] on input "Search" at bounding box center [319, 52] width 325 height 14
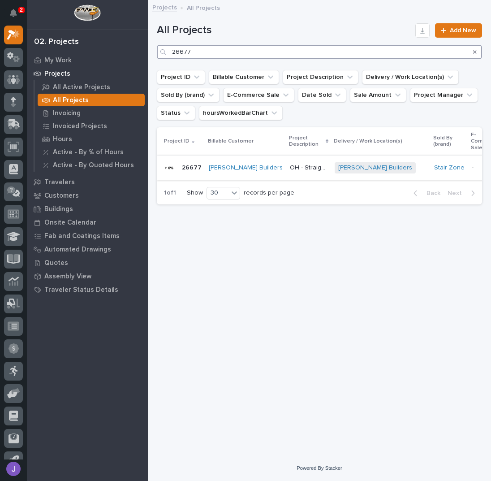
type input "26677"
click at [290, 170] on p "OH - Straight Stair" at bounding box center [309, 166] width 39 height 9
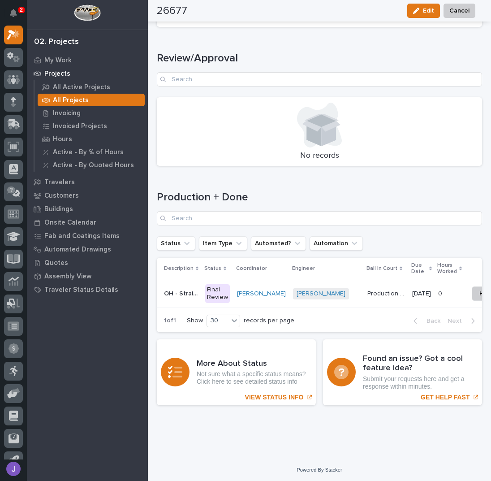
scroll to position [1193, 0]
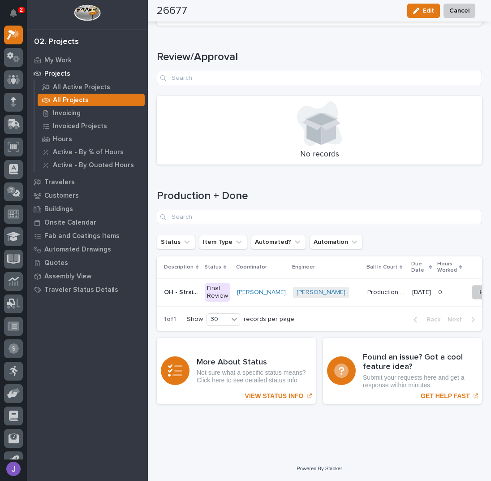
click at [220, 290] on div "Final Review" at bounding box center [217, 292] width 25 height 19
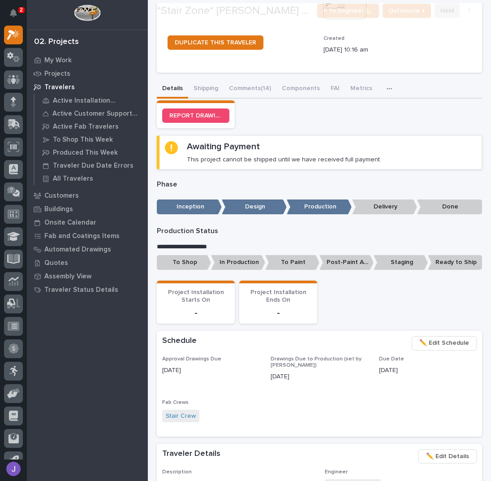
scroll to position [299, 0]
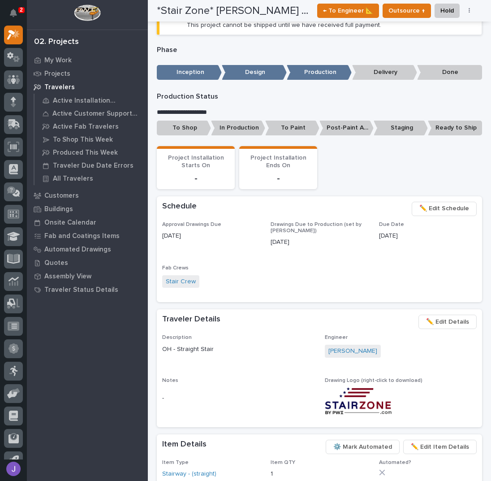
click at [191, 127] on p "To Shop" at bounding box center [184, 128] width 54 height 15
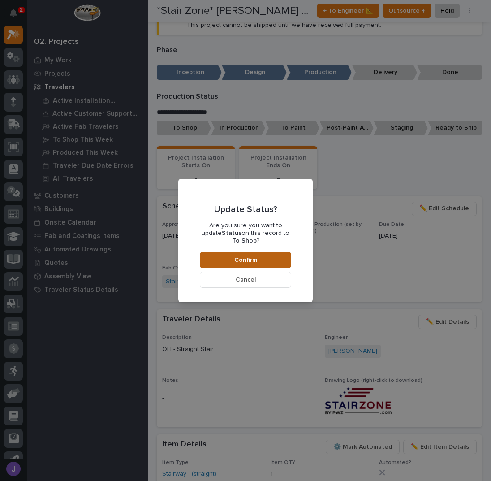
click at [217, 253] on button "Confirm" at bounding box center [245, 260] width 91 height 16
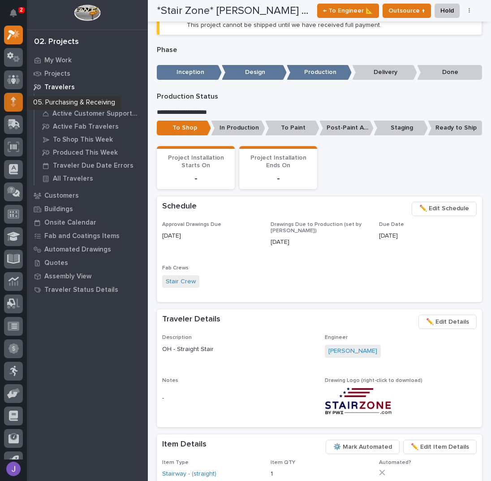
click at [17, 101] on div at bounding box center [13, 102] width 19 height 19
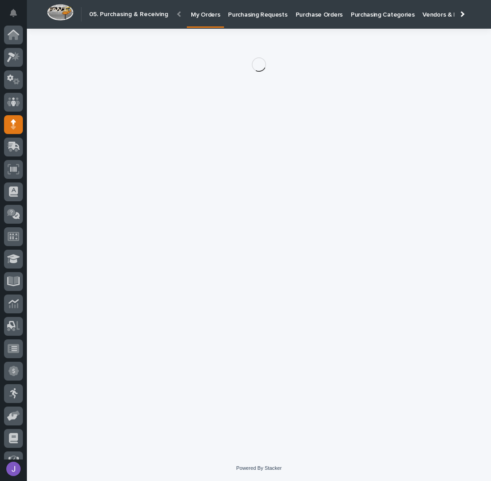
scroll to position [37, 0]
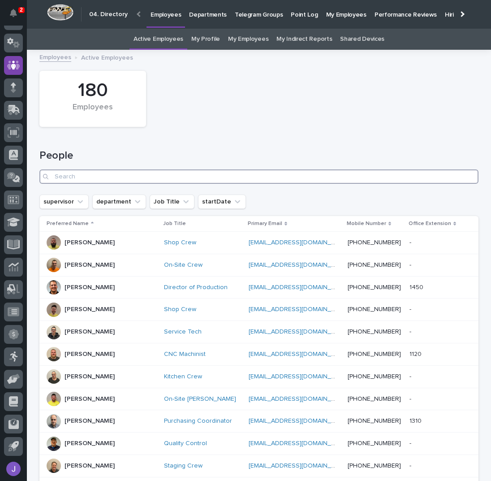
click at [111, 175] on input "Search" at bounding box center [258, 176] width 439 height 14
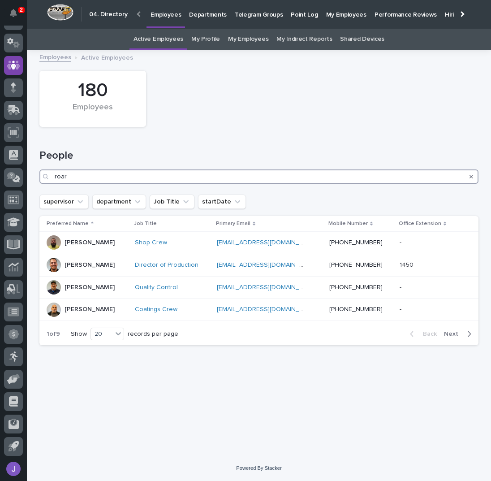
type input "roark"
